Goal: Transaction & Acquisition: Purchase product/service

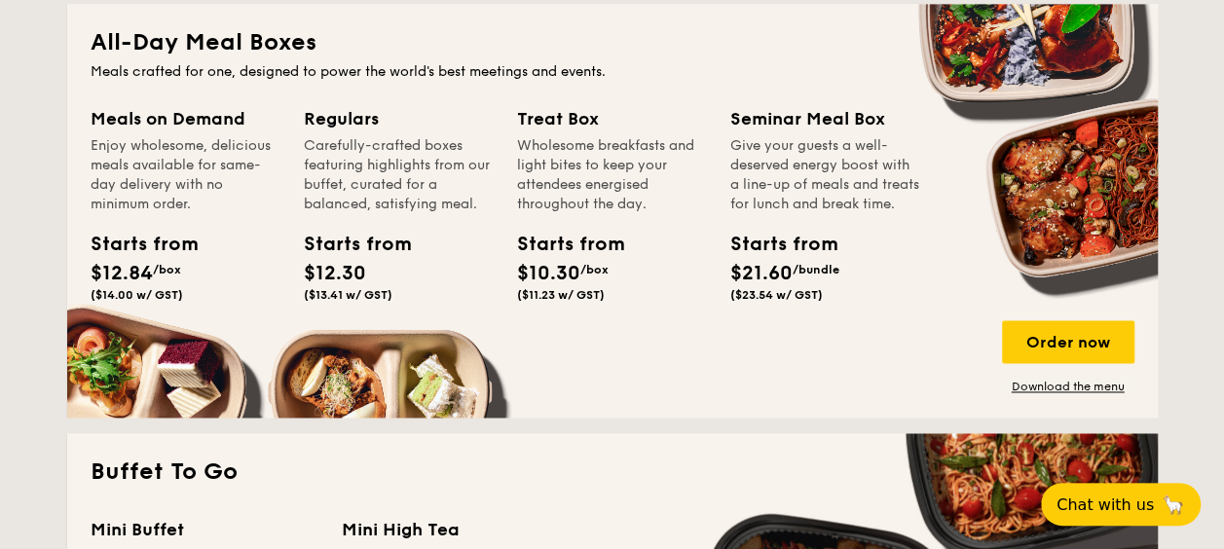
scroll to position [1311, 0]
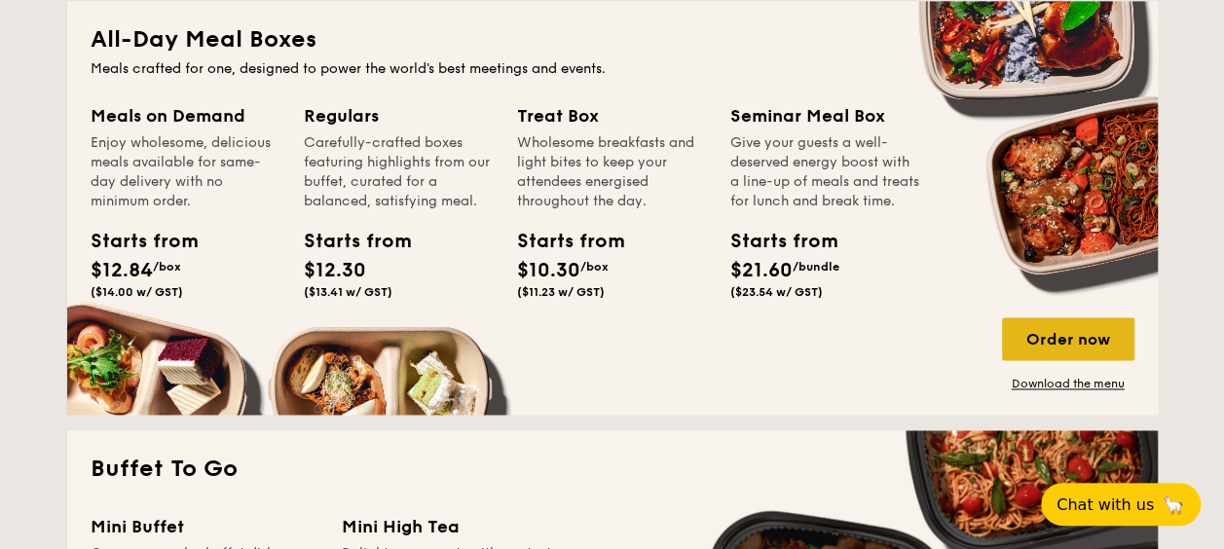
click at [1081, 340] on div "Order now" at bounding box center [1068, 338] width 132 height 43
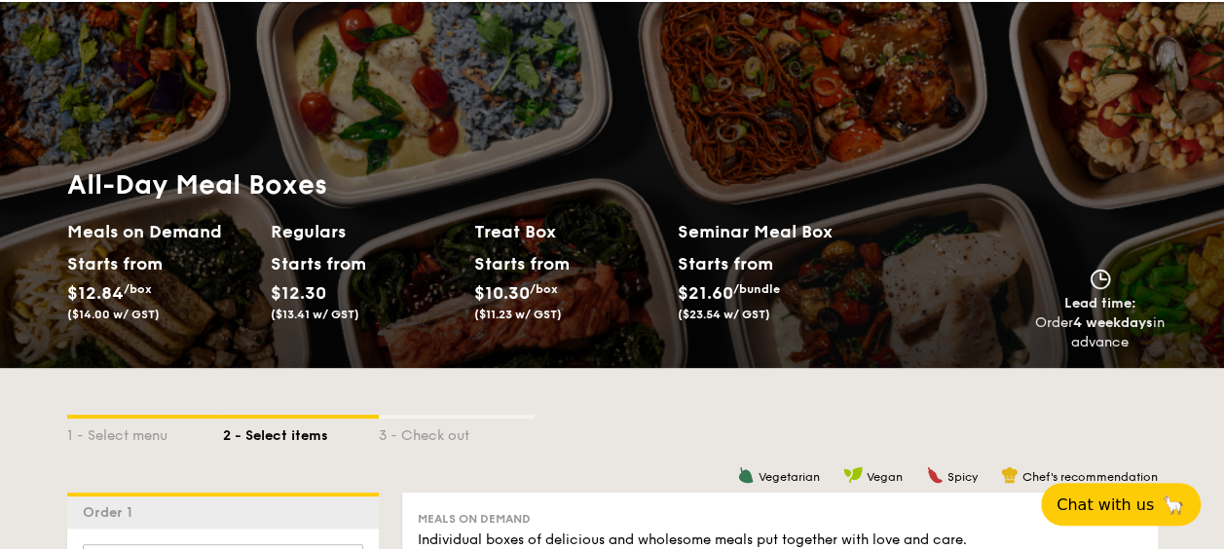
scroll to position [44, 0]
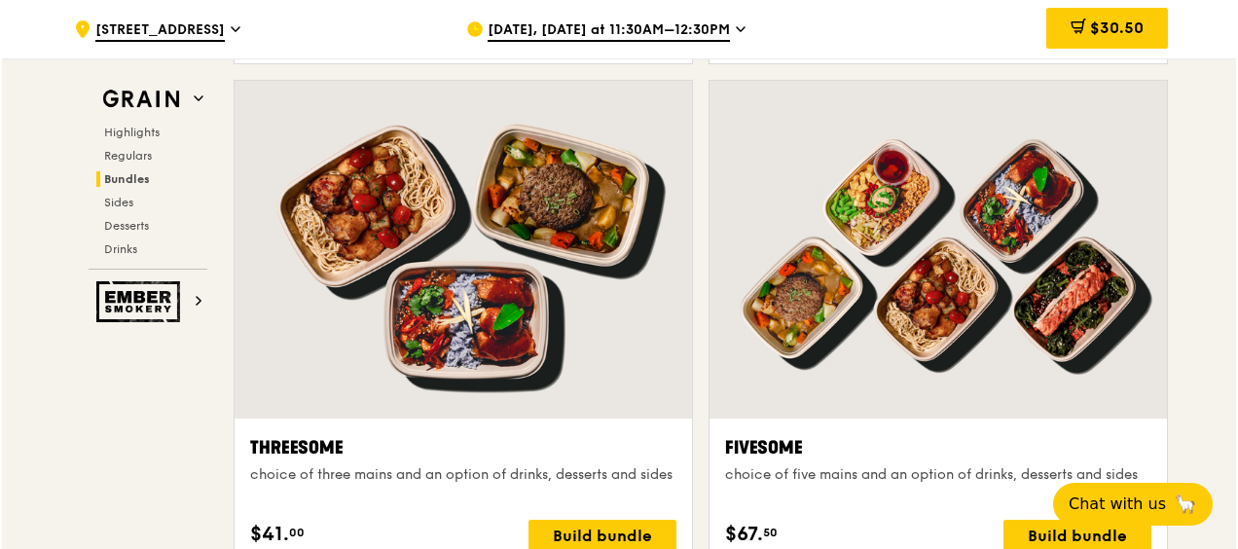
scroll to position [3462, 0]
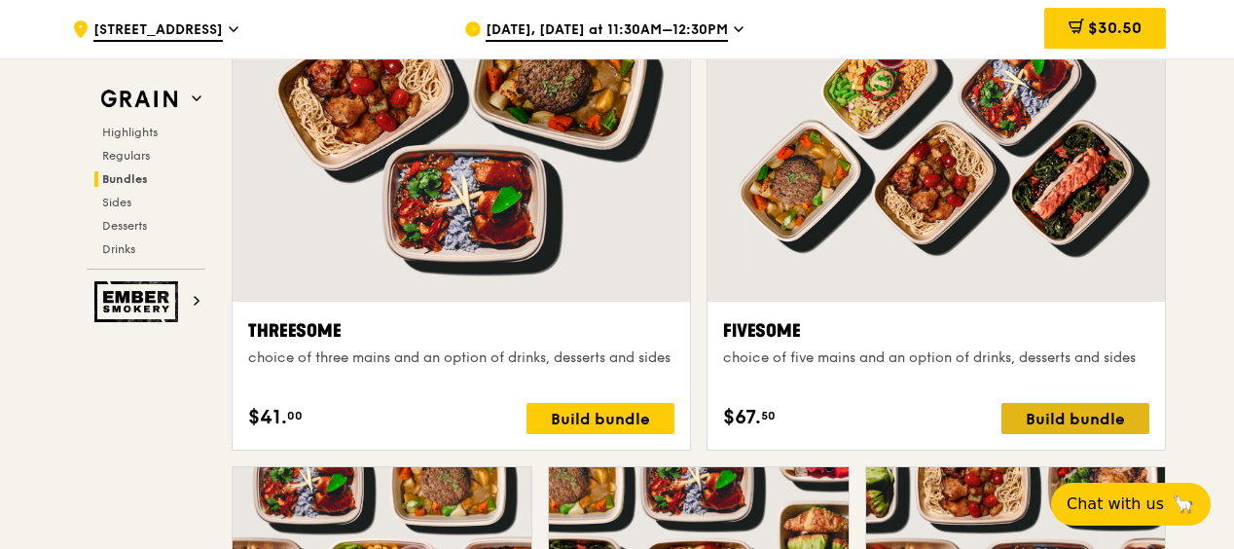
click at [1123, 418] on div "Build bundle" at bounding box center [1076, 418] width 148 height 31
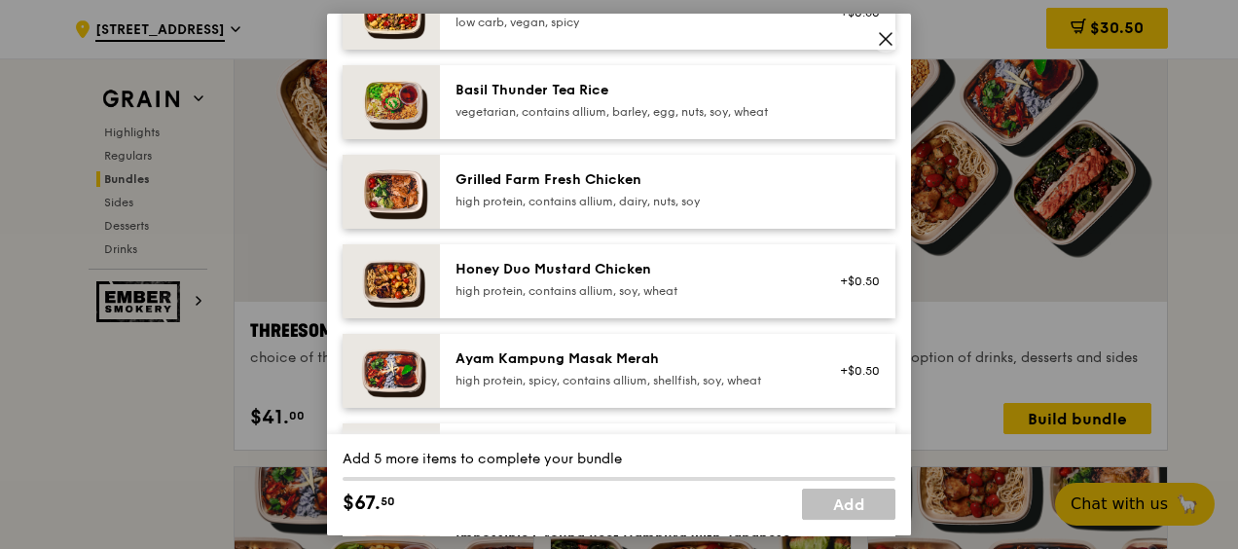
scroll to position [0, 0]
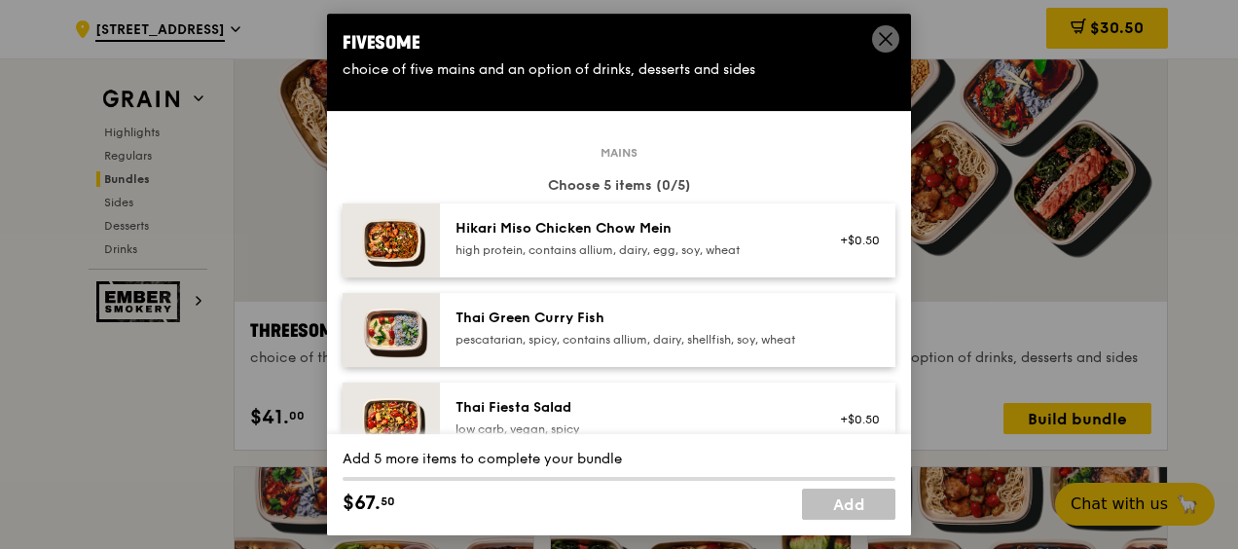
click at [833, 231] on div "+$0.50" at bounding box center [854, 240] width 75 height 43
click at [724, 228] on div "Hikari Miso Chicken Chow Mein" at bounding box center [630, 228] width 349 height 19
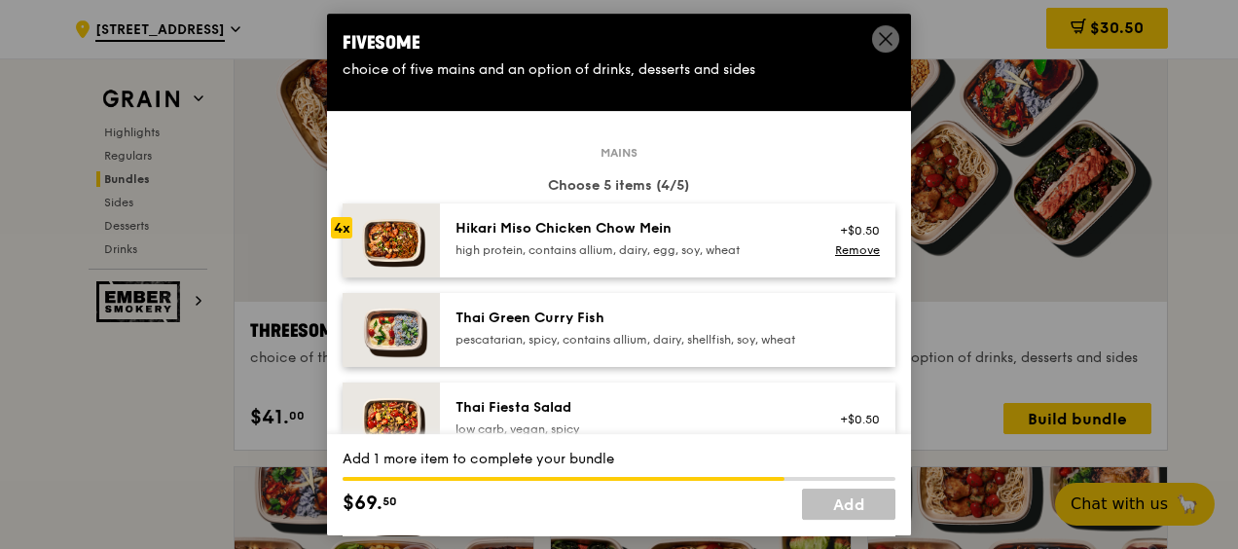
click at [724, 228] on div "Hikari Miso Chicken Chow Mein" at bounding box center [630, 228] width 349 height 19
